Goal: Task Accomplishment & Management: Use online tool/utility

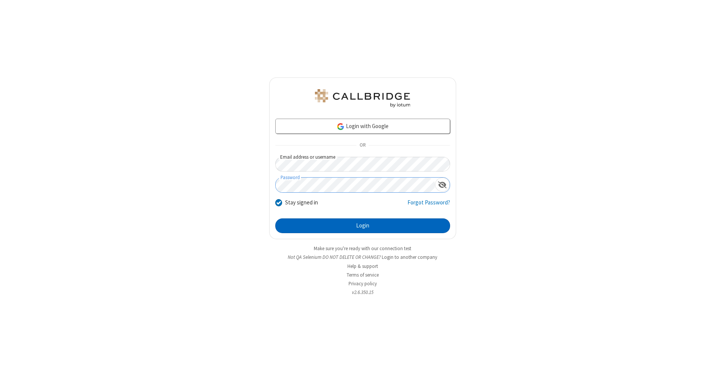
click at [363, 226] on button "Login" at bounding box center [362, 225] width 175 height 15
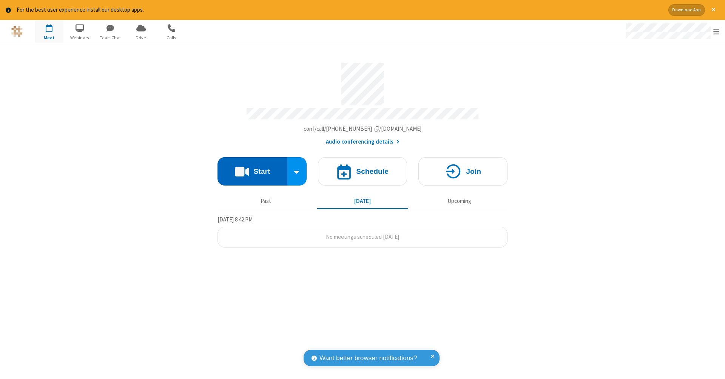
click at [252, 167] on button "Start" at bounding box center [253, 171] width 70 height 28
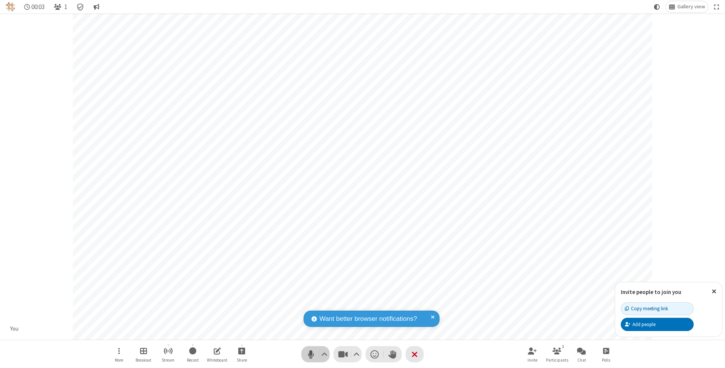
click at [311, 354] on span "Mute (⌘+Shift+A)" at bounding box center [310, 354] width 11 height 11
click at [311, 354] on span "Unmute (⌘+Shift+A)" at bounding box center [310, 354] width 11 height 11
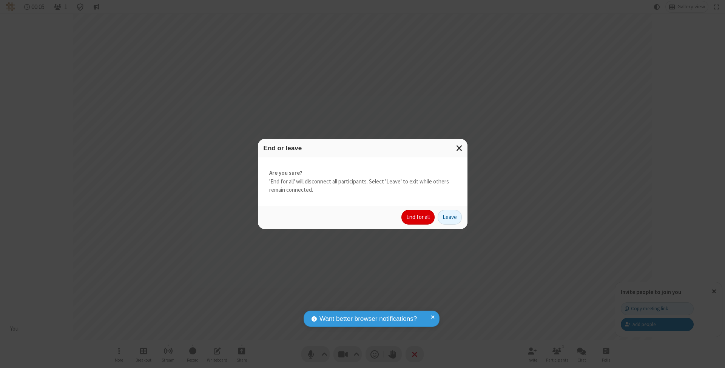
click at [418, 217] on button "End for all" at bounding box center [417, 217] width 33 height 15
